Goal: Task Accomplishment & Management: Manage account settings

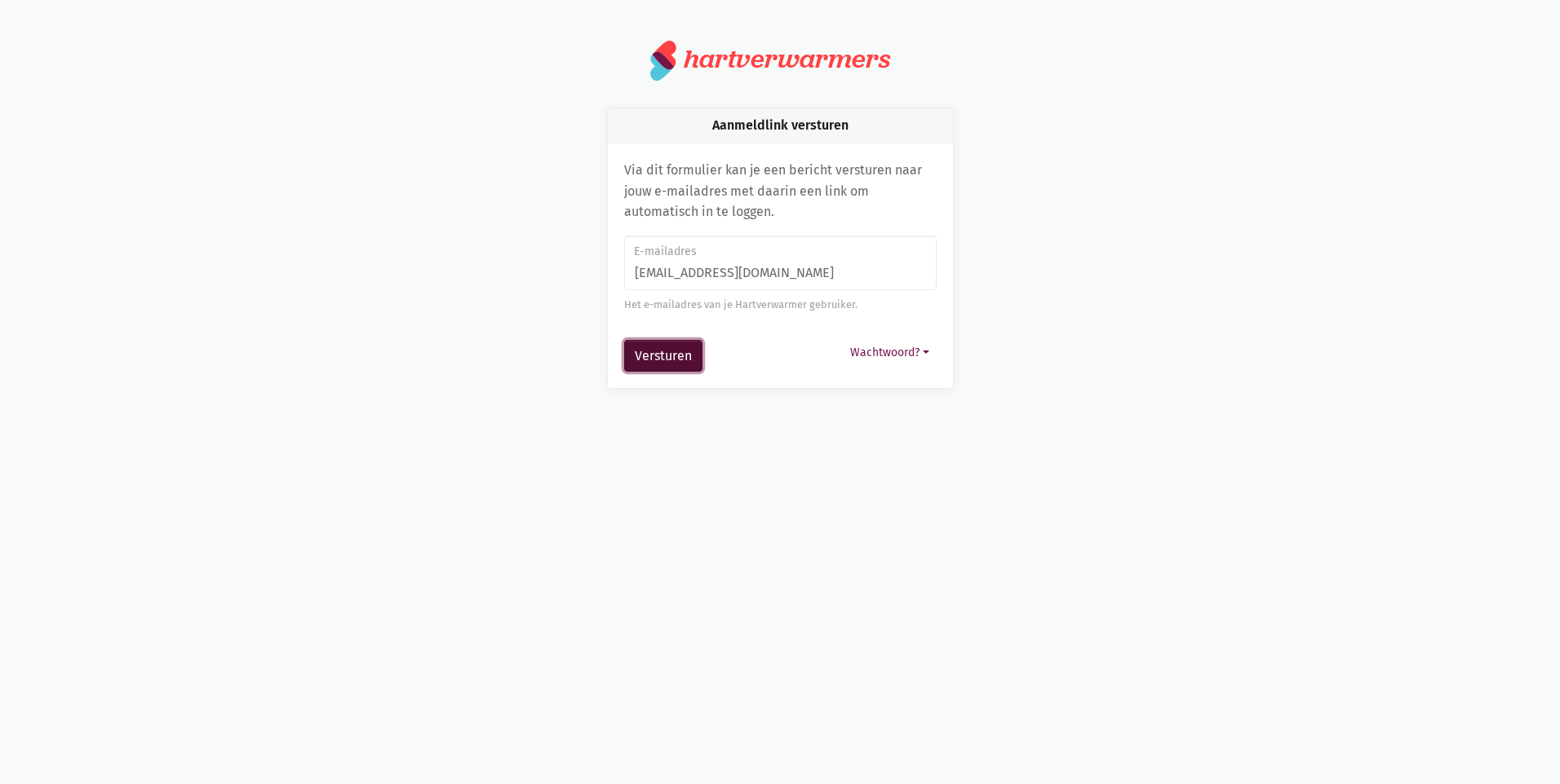
click at [682, 356] on button "Versturen" at bounding box center [663, 356] width 78 height 32
click at [673, 353] on button "Versturen" at bounding box center [663, 356] width 78 height 32
